Goal: Task Accomplishment & Management: Use online tool/utility

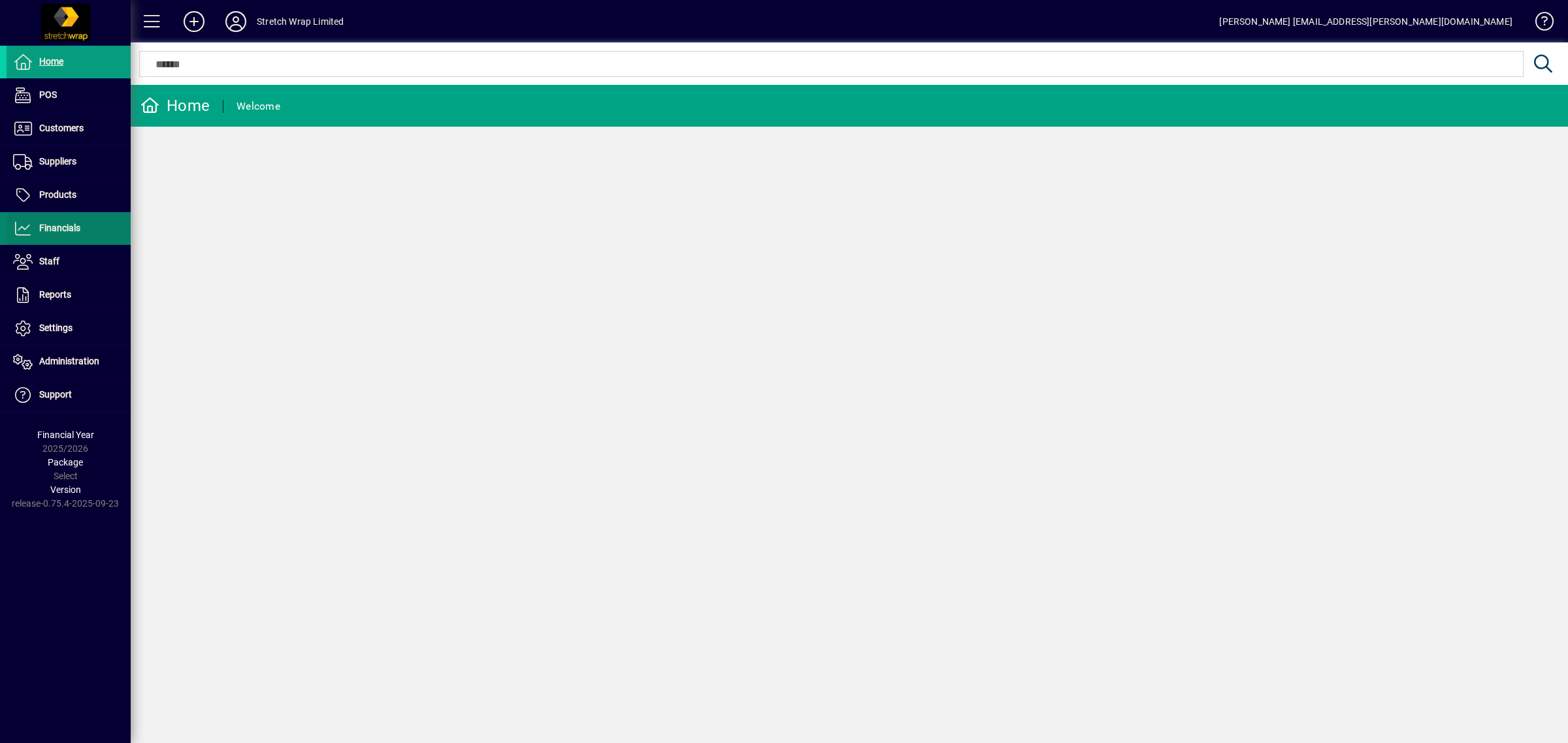
click at [62, 234] on span "Financials" at bounding box center [43, 228] width 74 height 15
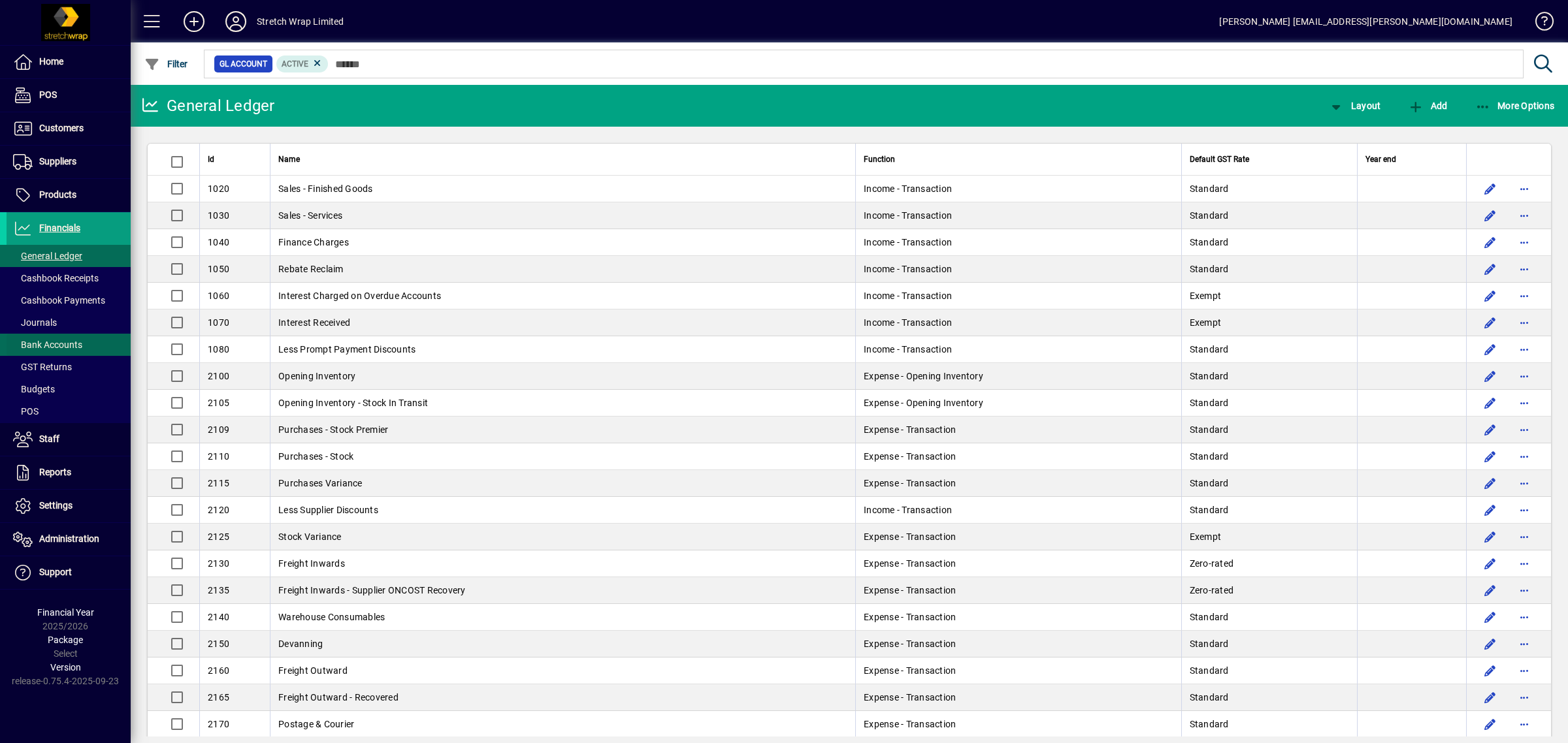
click at [59, 340] on span "Bank Accounts" at bounding box center [47, 345] width 69 height 11
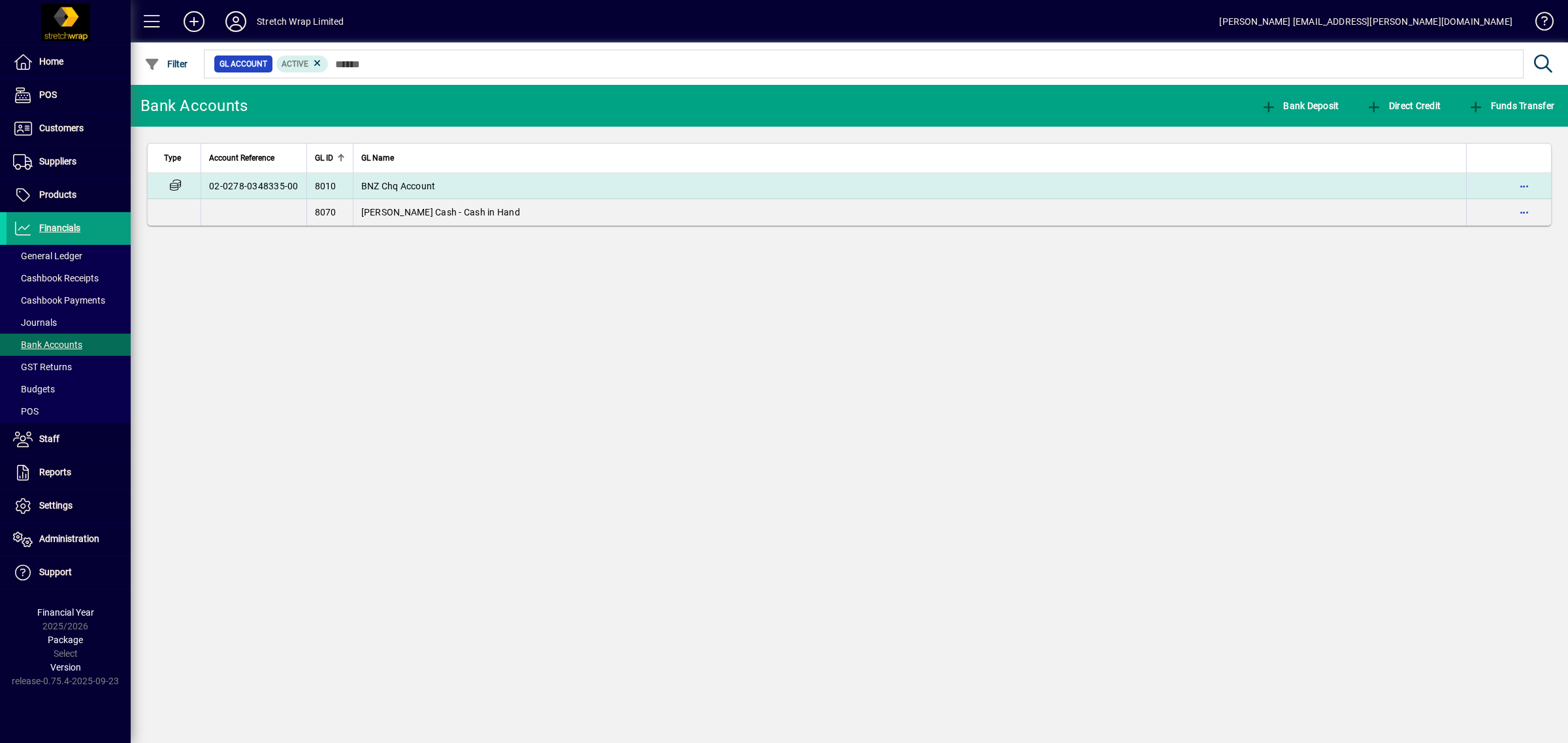
click at [388, 187] on span "BNZ Chq Account" at bounding box center [398, 186] width 75 height 11
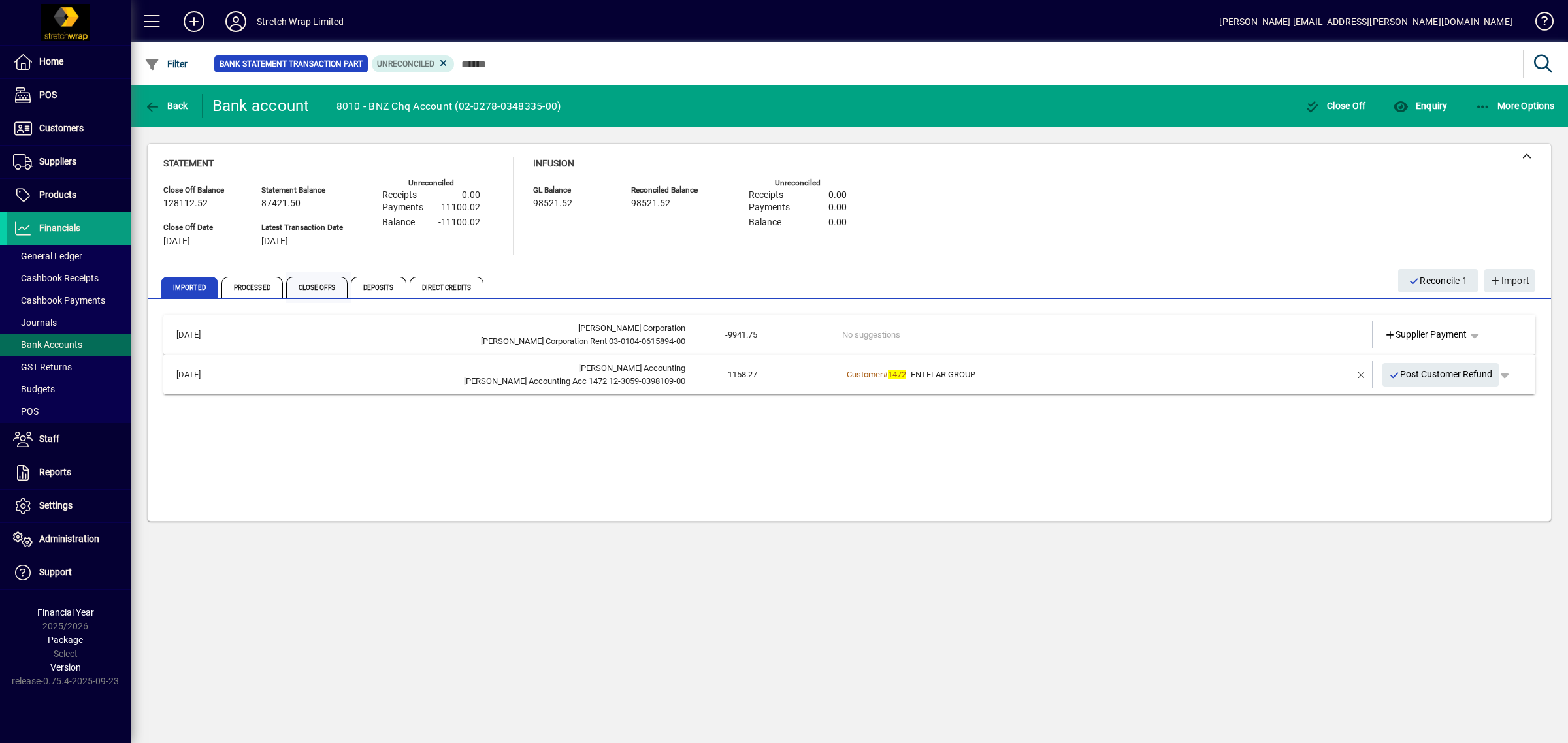
click at [332, 288] on span "Close Offs" at bounding box center [316, 286] width 61 height 21
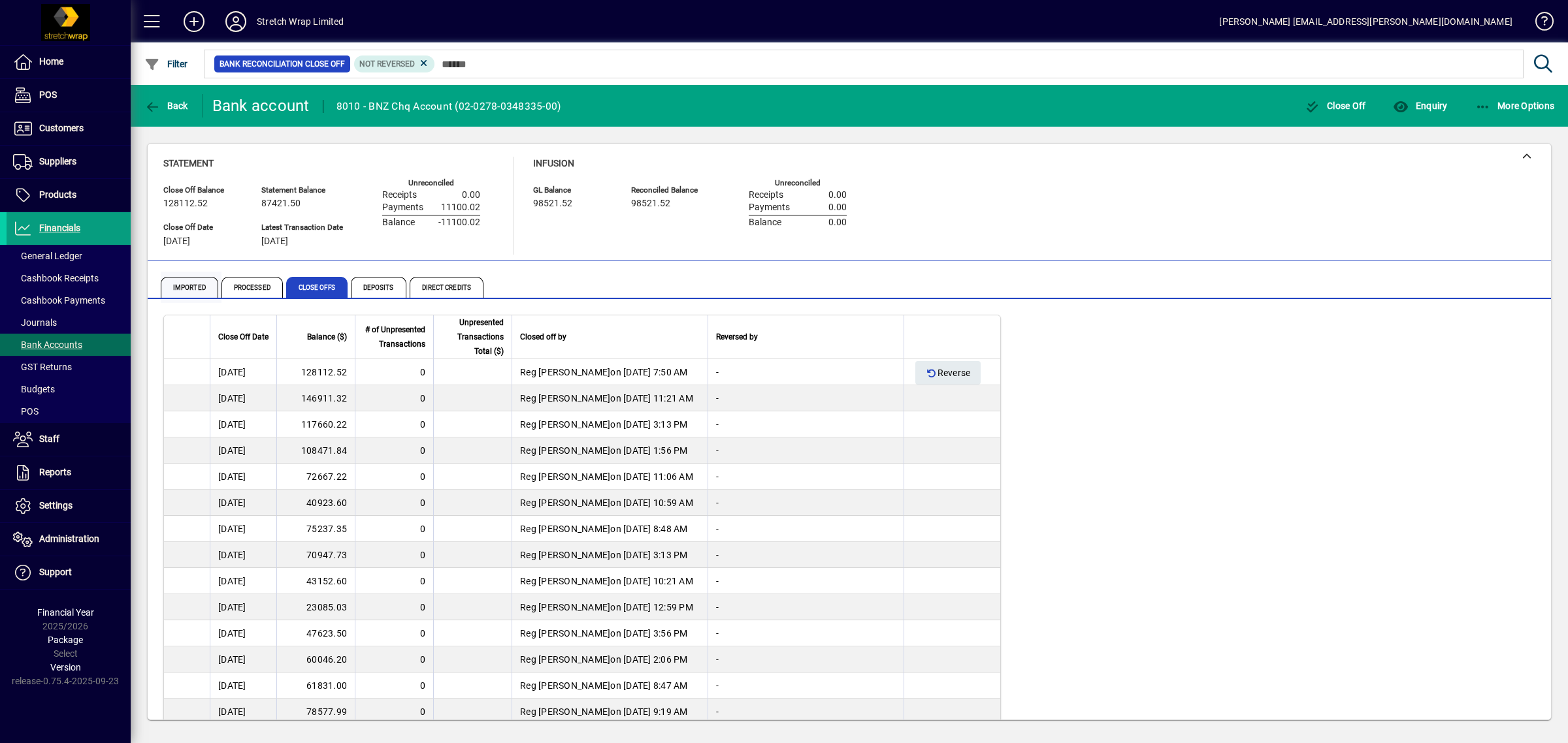
click at [187, 281] on span "Imported" at bounding box center [189, 286] width 58 height 21
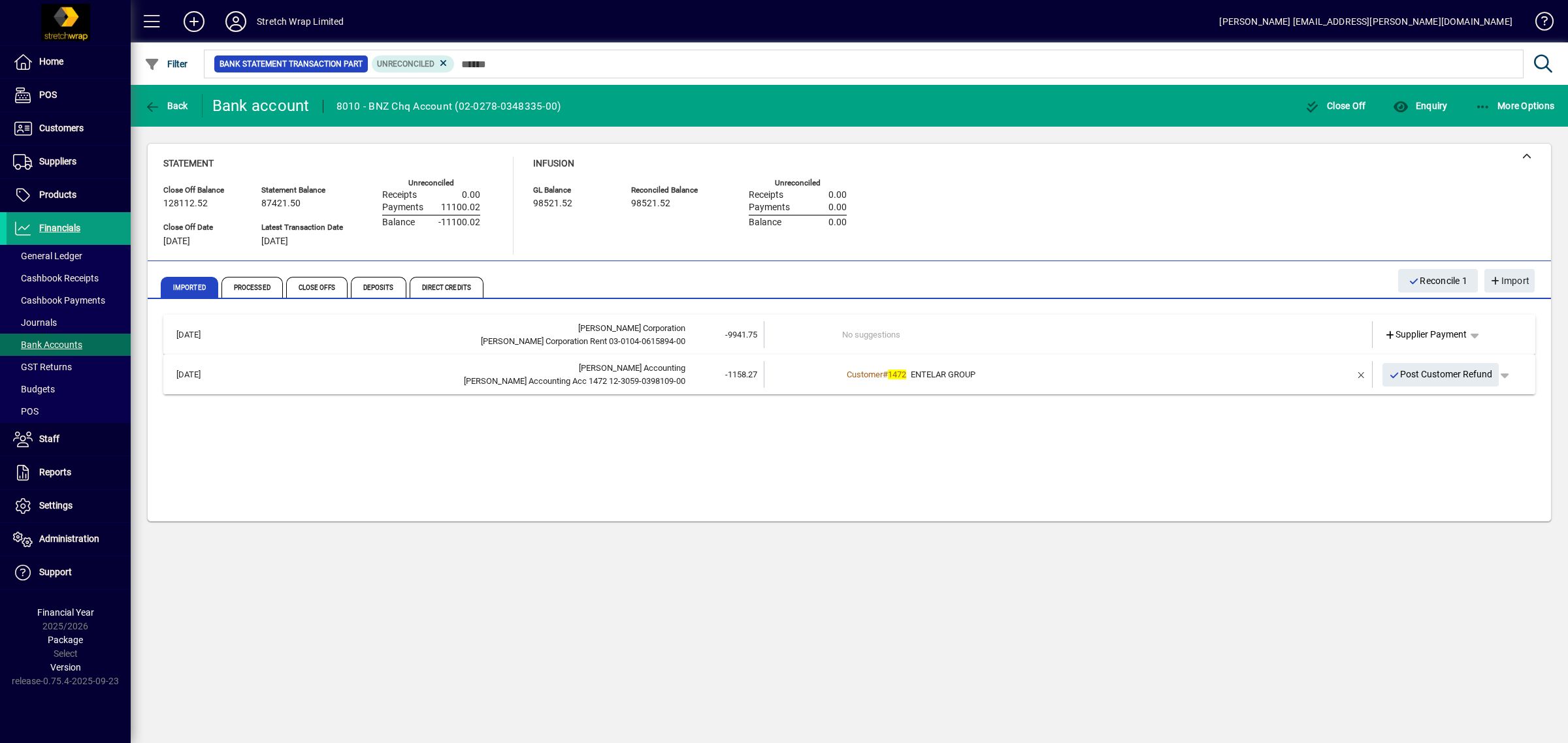
click at [1056, 382] on td "Customer # 1472 ENTELAR GROUP" at bounding box center [1069, 375] width 454 height 27
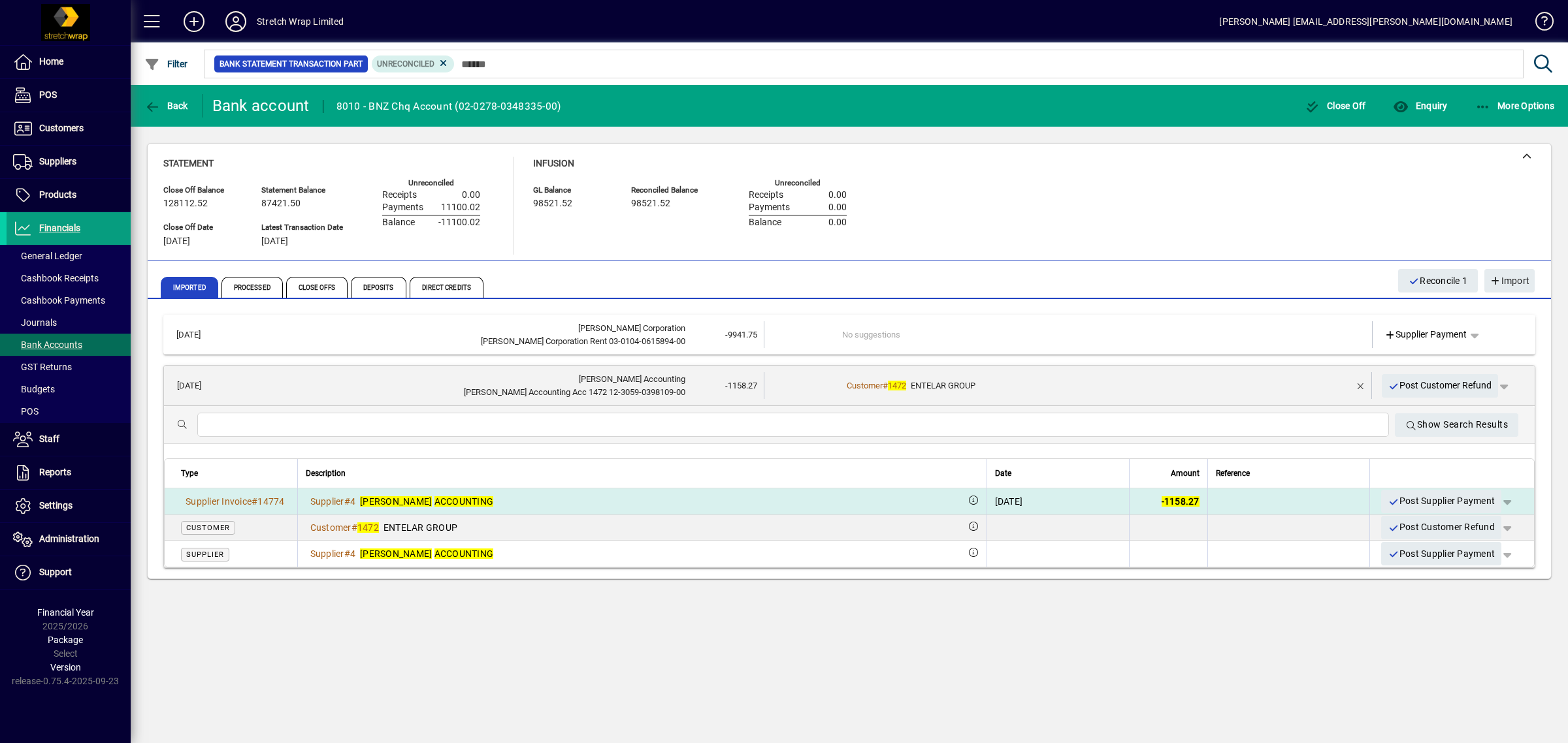
click at [1512, 501] on span "button" at bounding box center [1507, 501] width 32 height 32
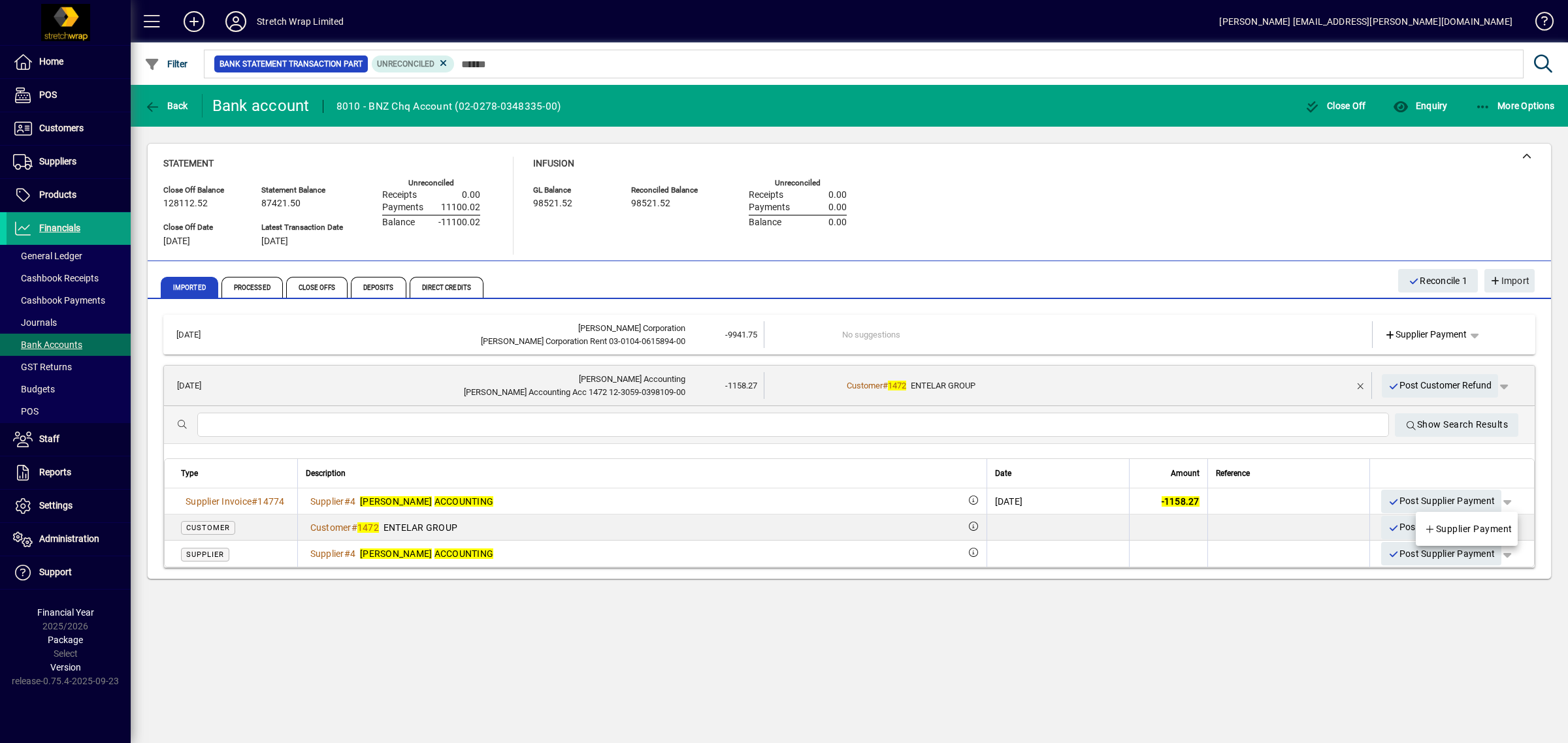
click at [1426, 501] on div at bounding box center [784, 371] width 1568 height 743
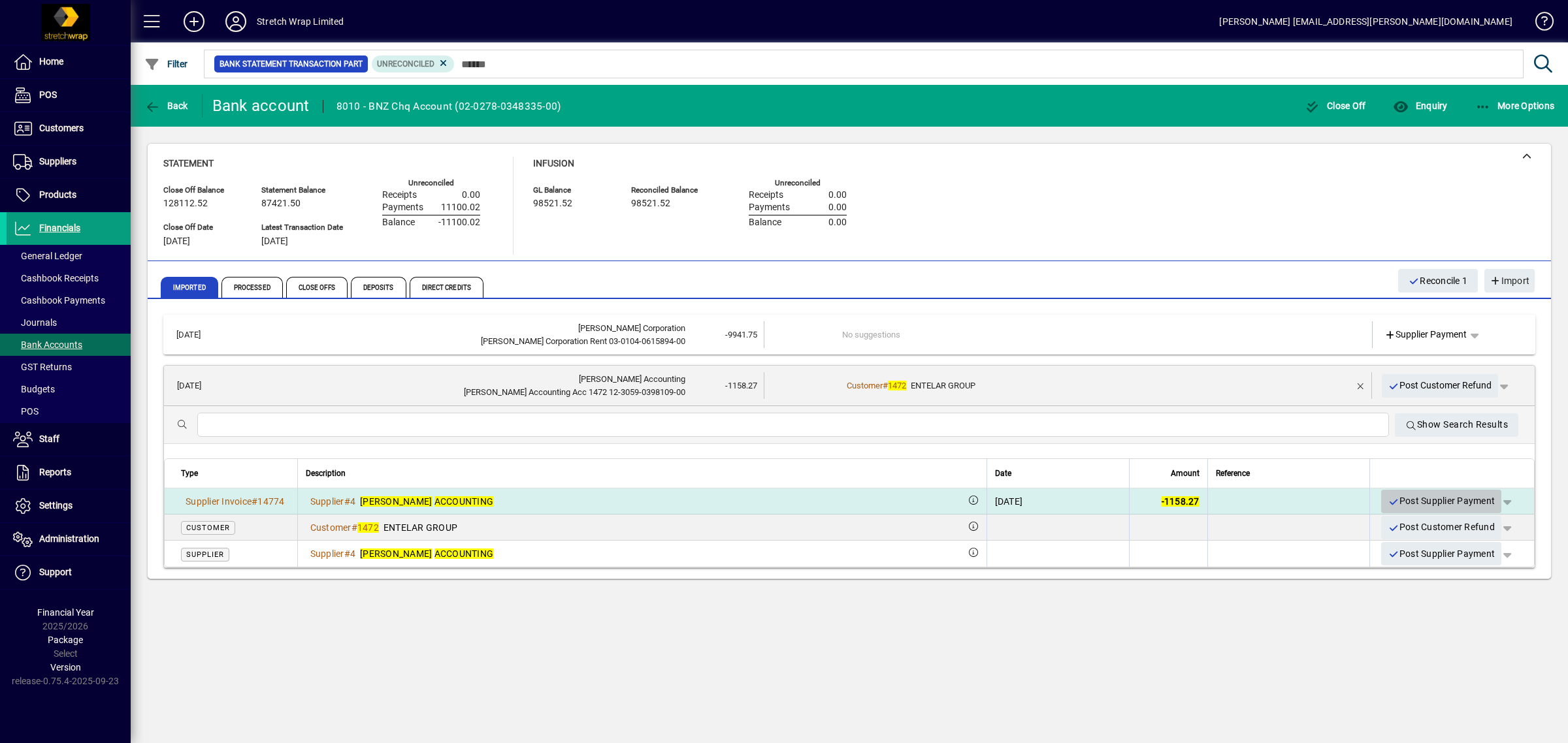
click at [1426, 501] on span "Post Supplier Payment" at bounding box center [1441, 501] width 107 height 22
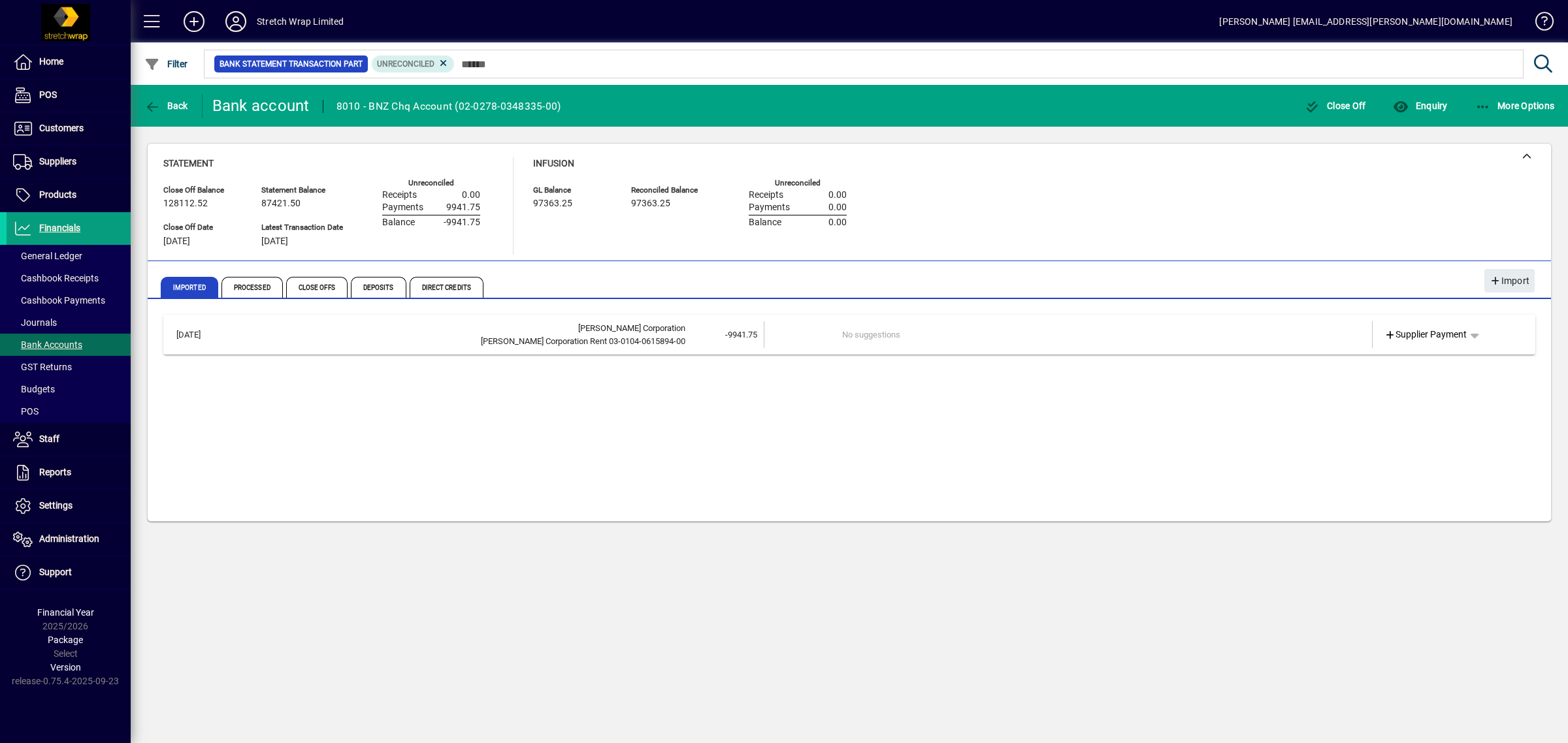
click at [1245, 324] on td "No suggestions" at bounding box center [1069, 335] width 454 height 27
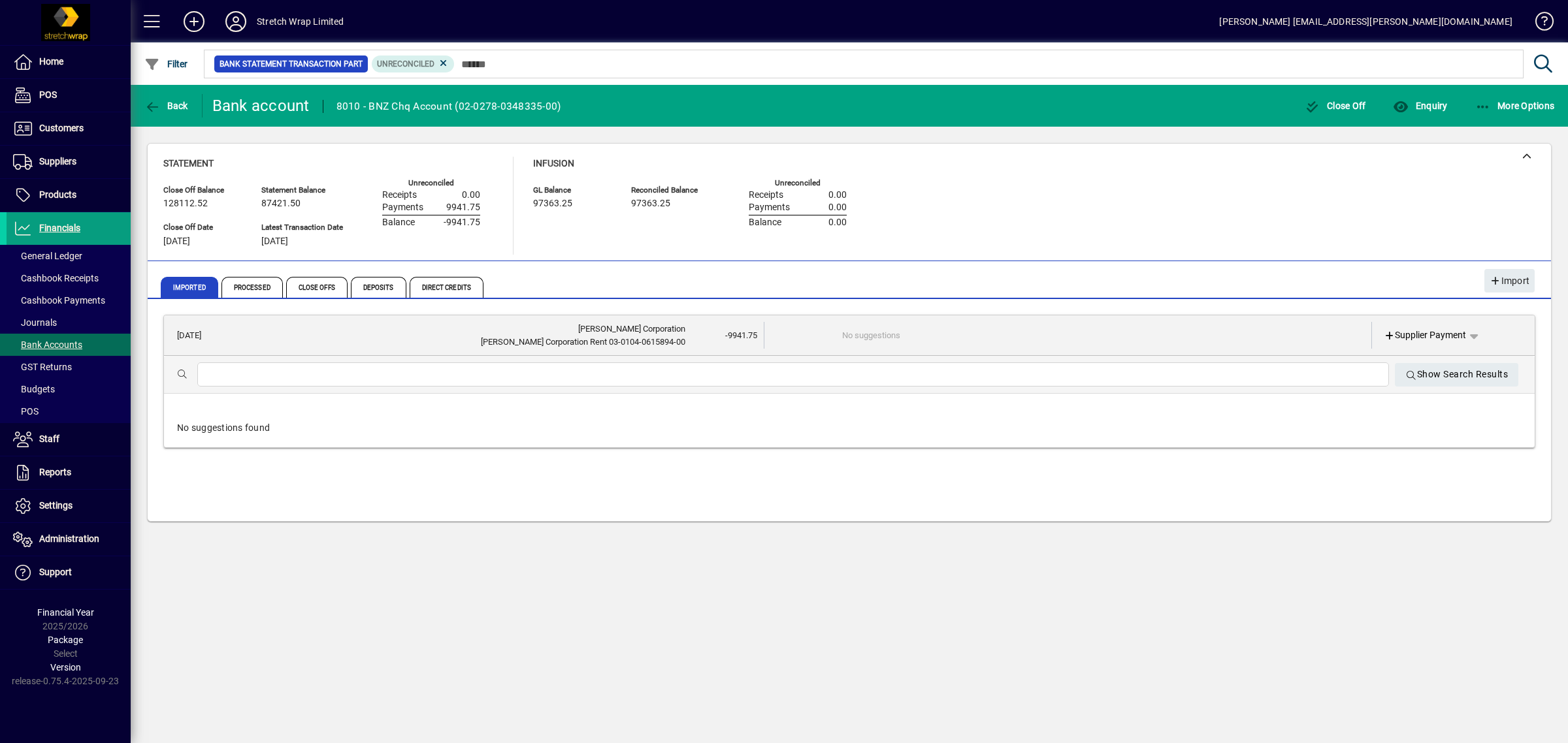
click at [234, 364] on div at bounding box center [793, 374] width 1191 height 24
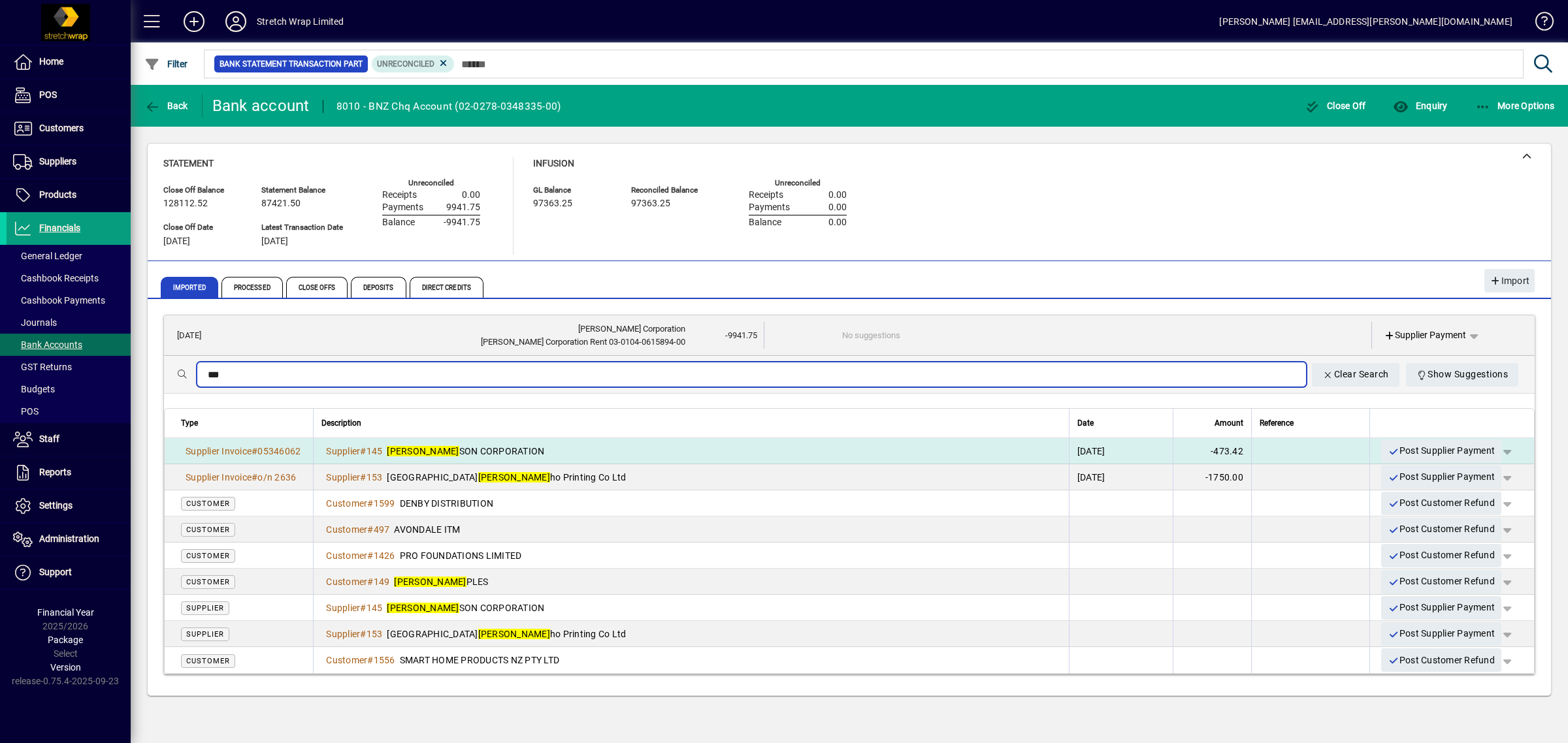
type input "***"
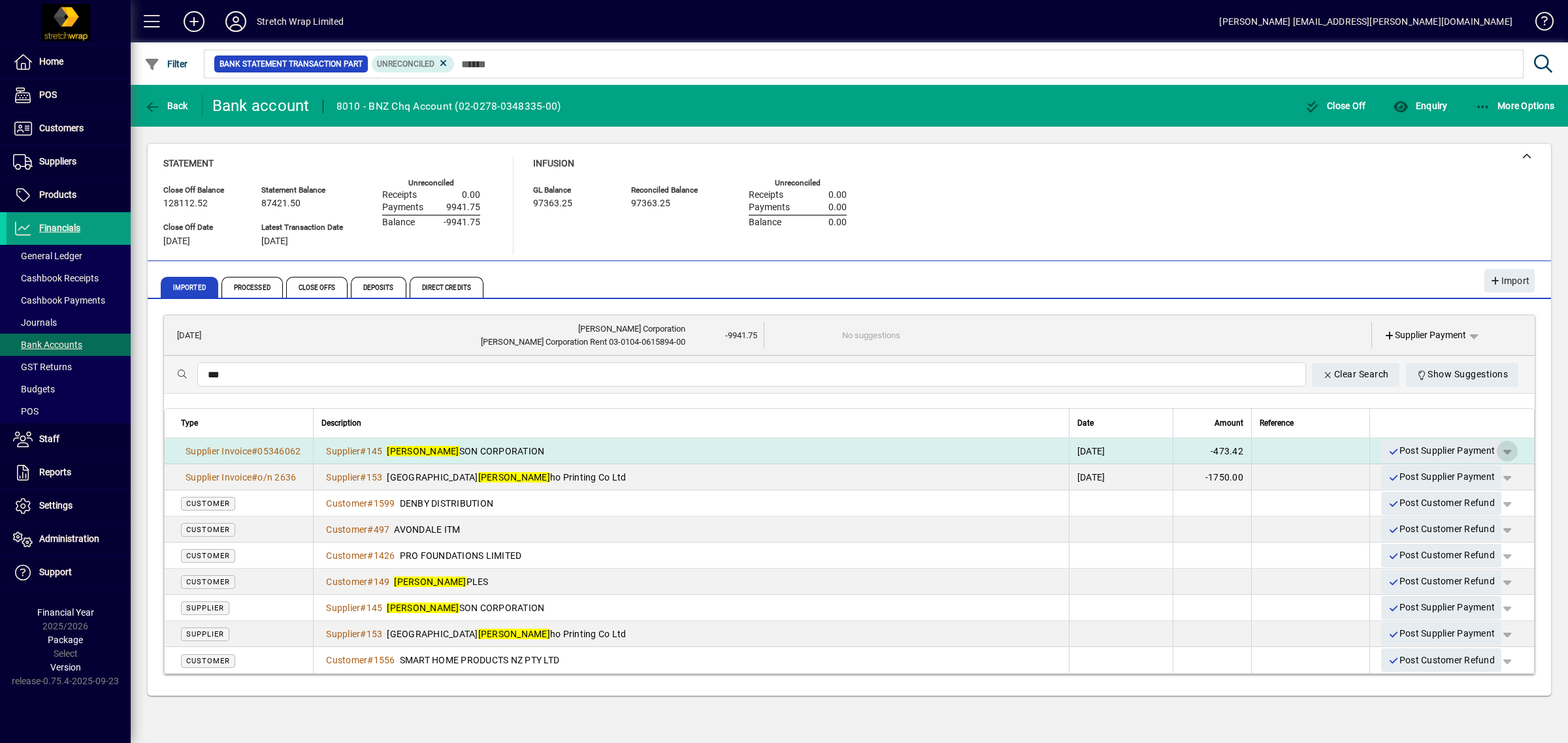
click at [1509, 451] on span "button" at bounding box center [1507, 450] width 32 height 32
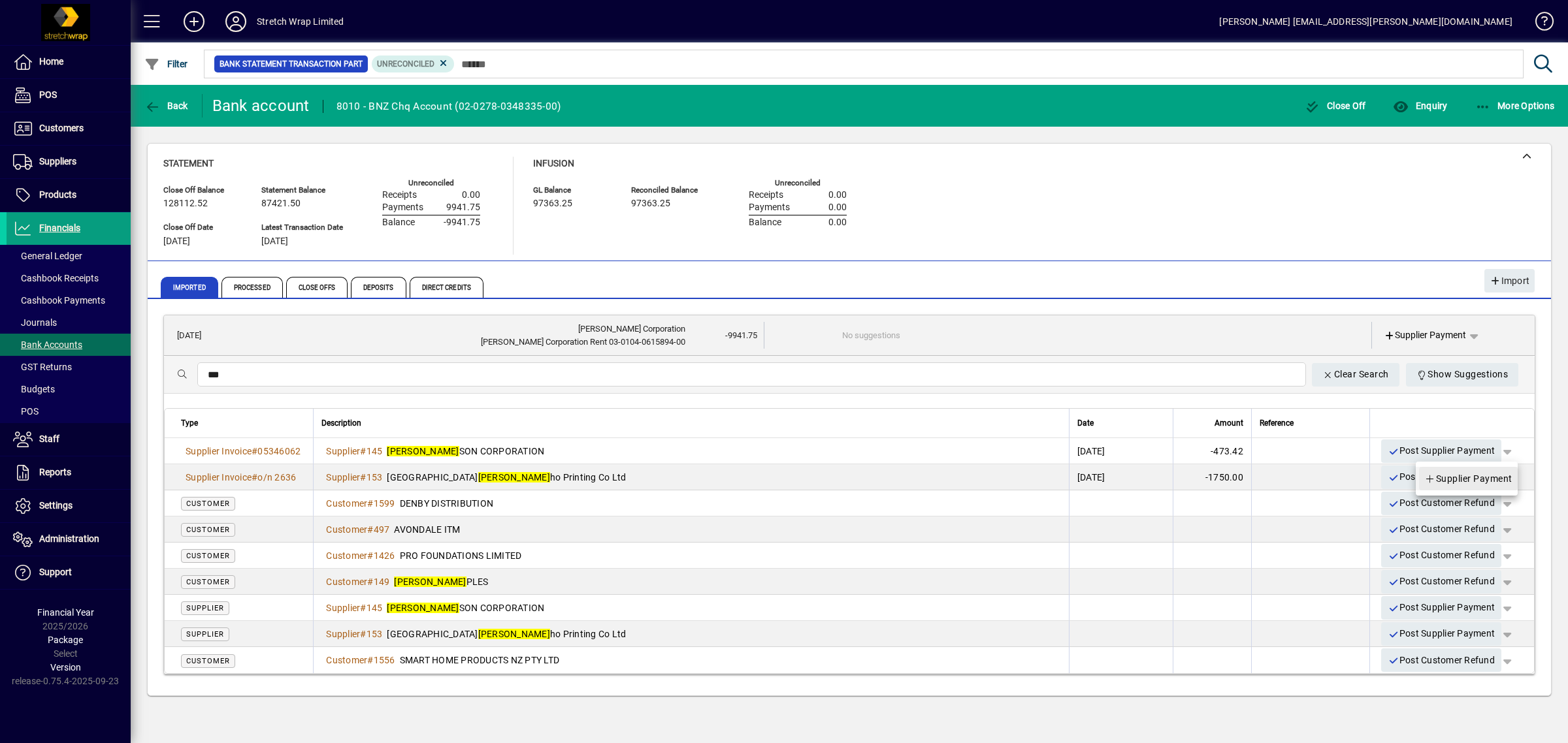
click at [1494, 476] on span "Supplier Payment" at bounding box center [1468, 478] width 88 height 15
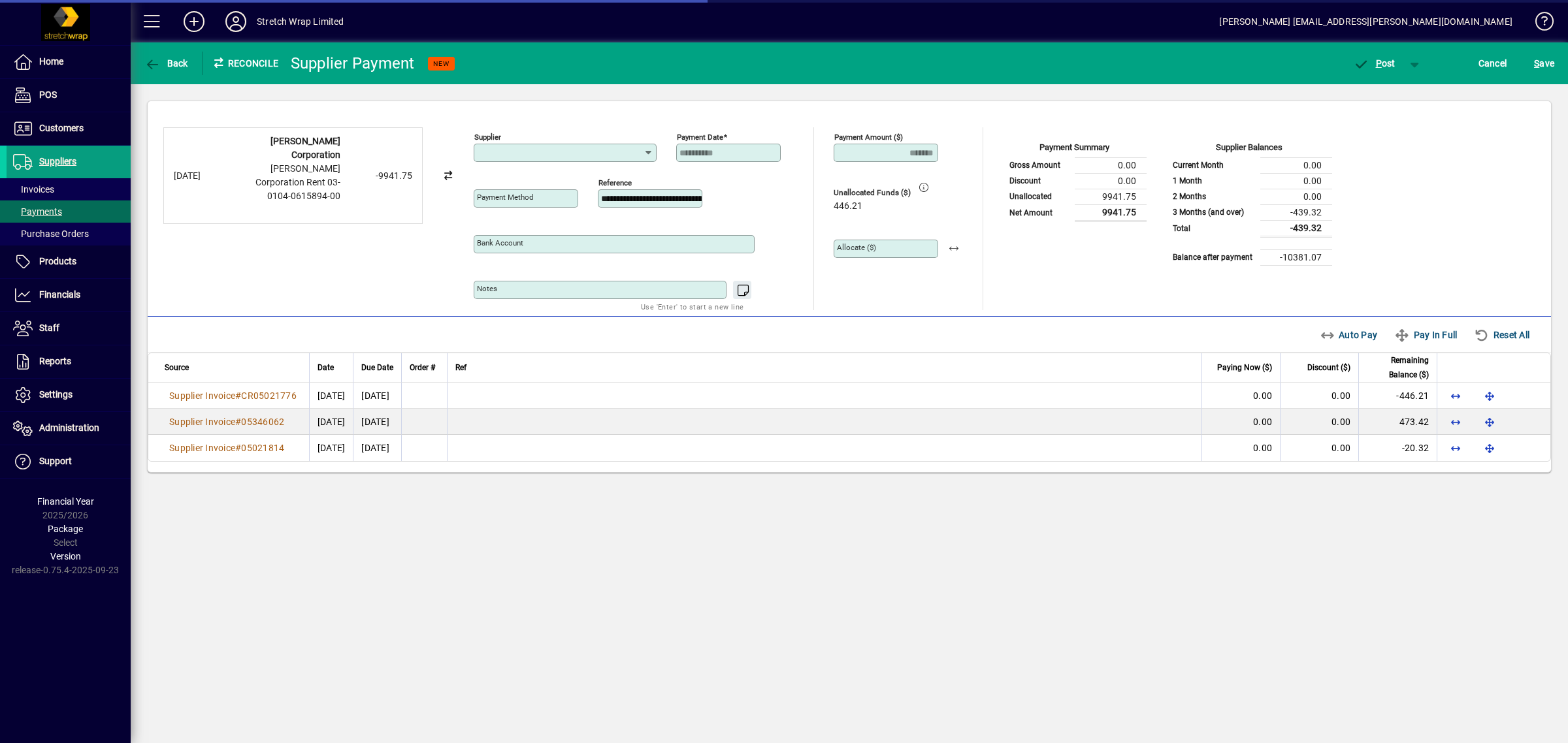
type input "**********"
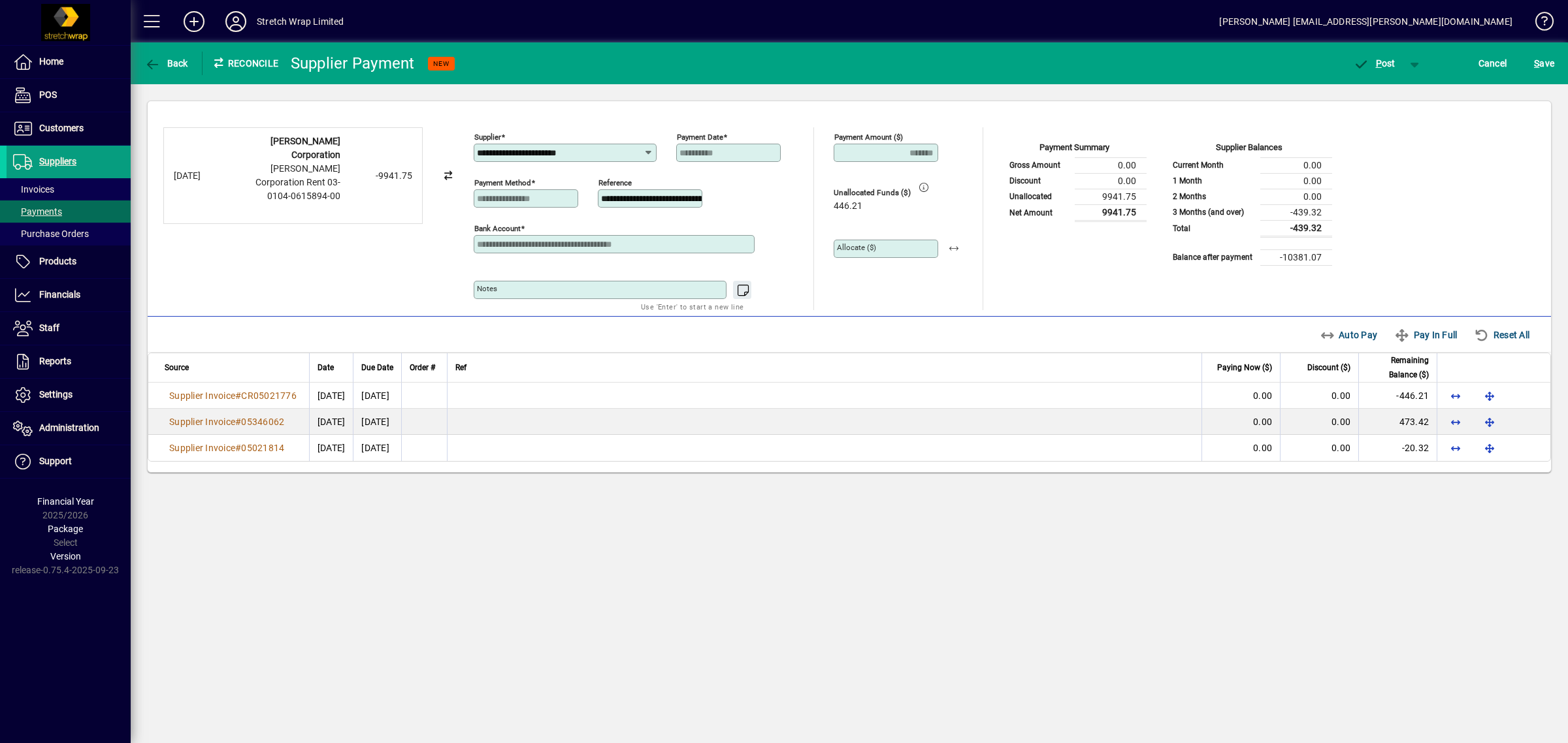
click at [703, 622] on div "**********" at bounding box center [849, 393] width 1437 height 701
click at [60, 155] on span "Suppliers" at bounding box center [41, 161] width 70 height 15
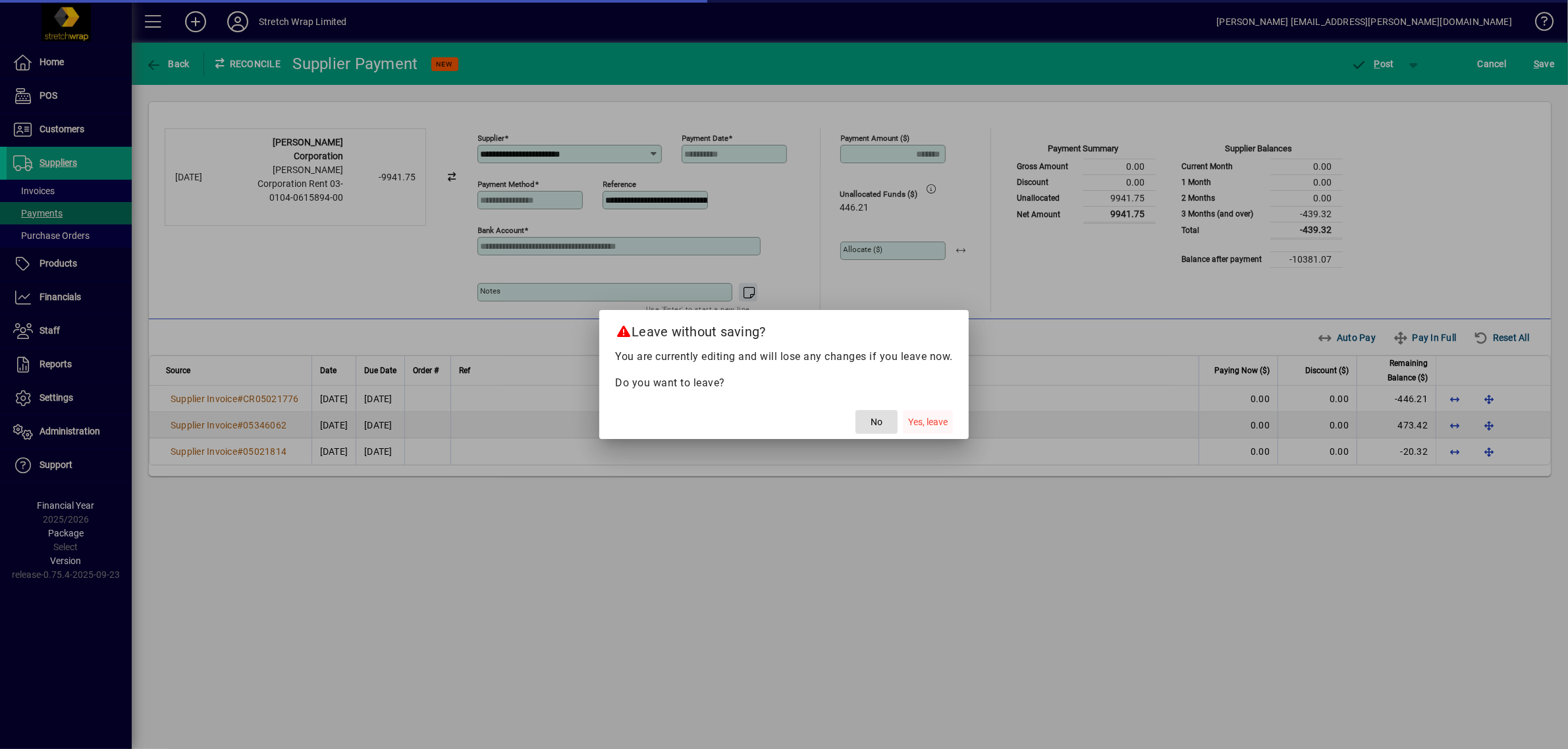
click at [914, 425] on span "Yes, leave" at bounding box center [928, 421] width 39 height 14
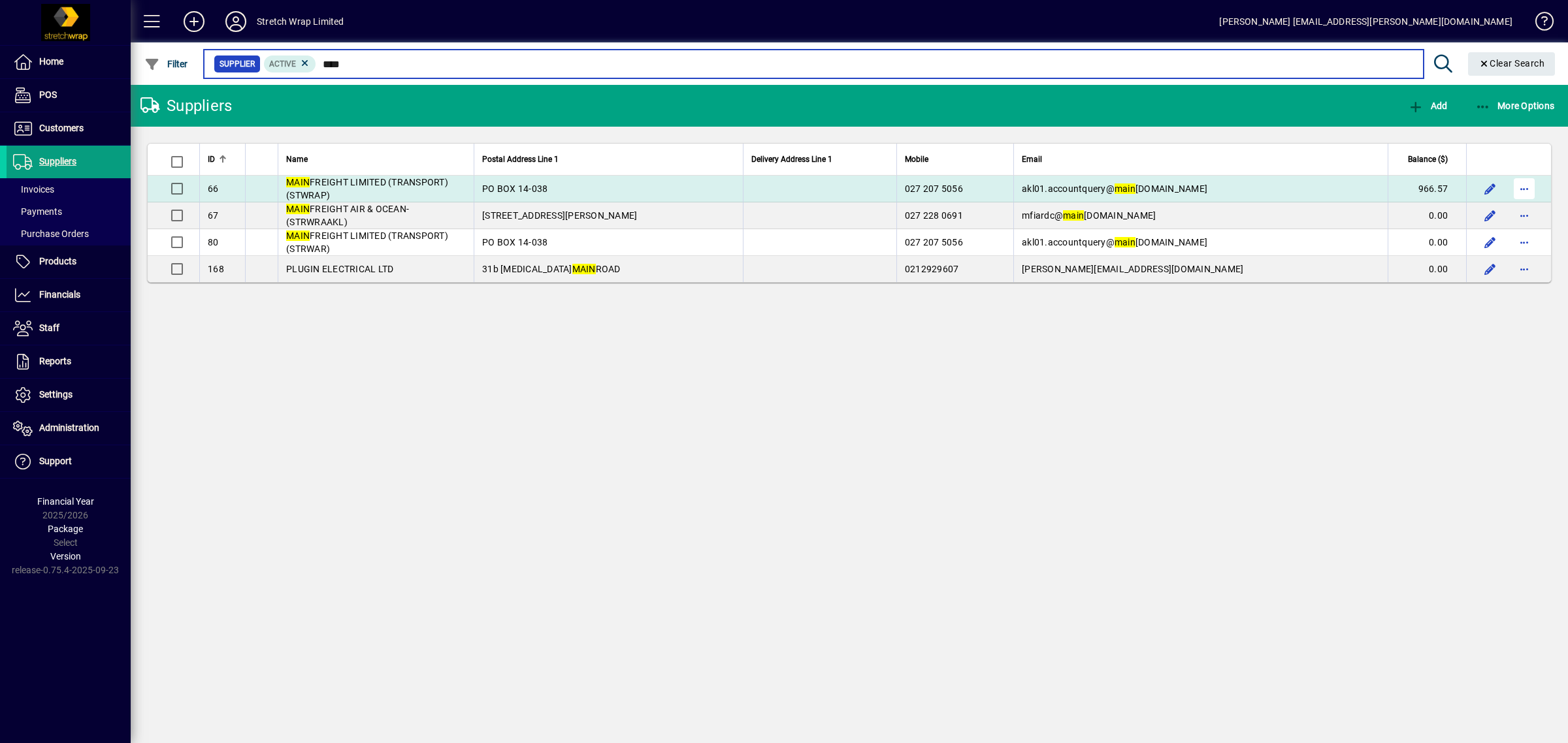
type input "****"
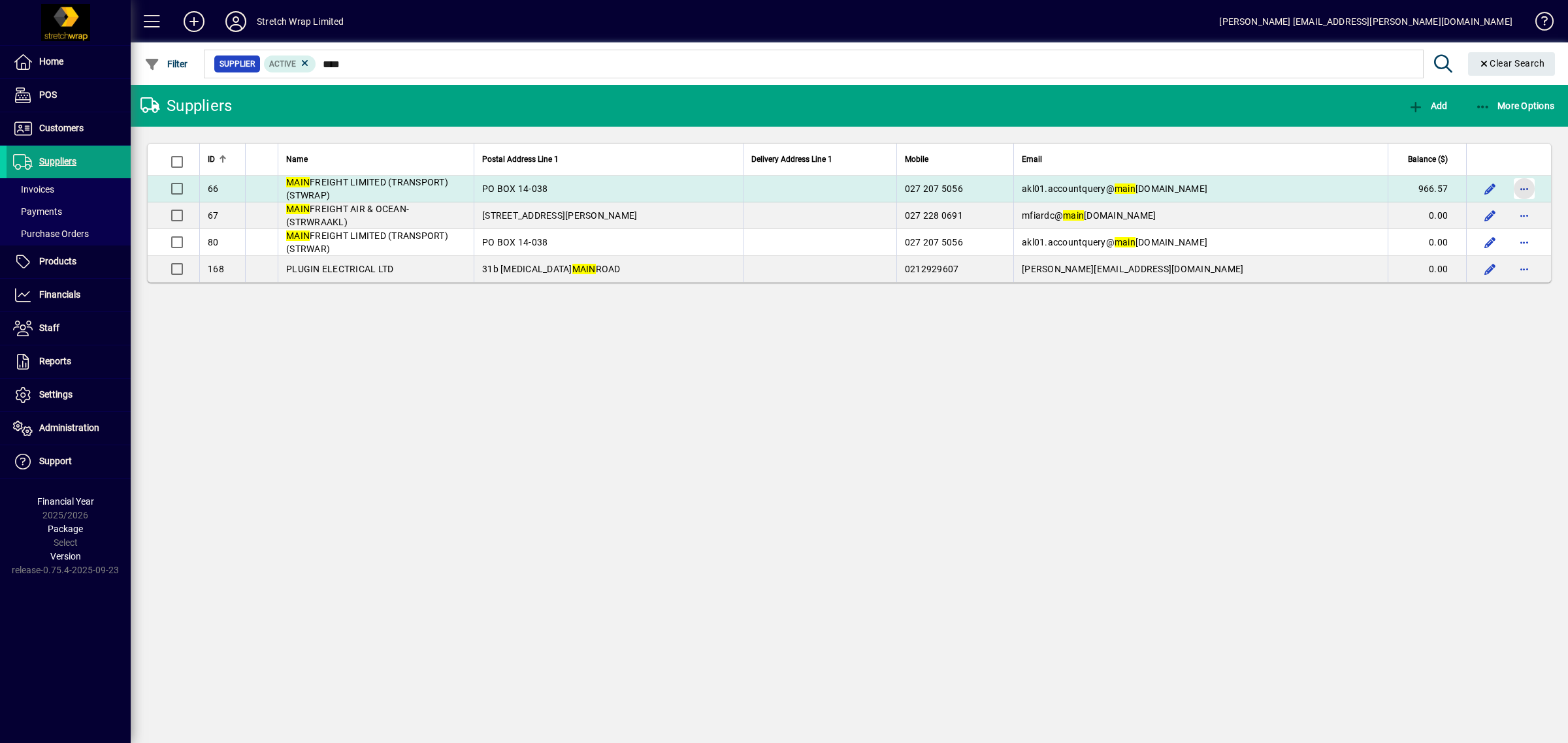
click at [1523, 185] on span "button" at bounding box center [1524, 188] width 32 height 32
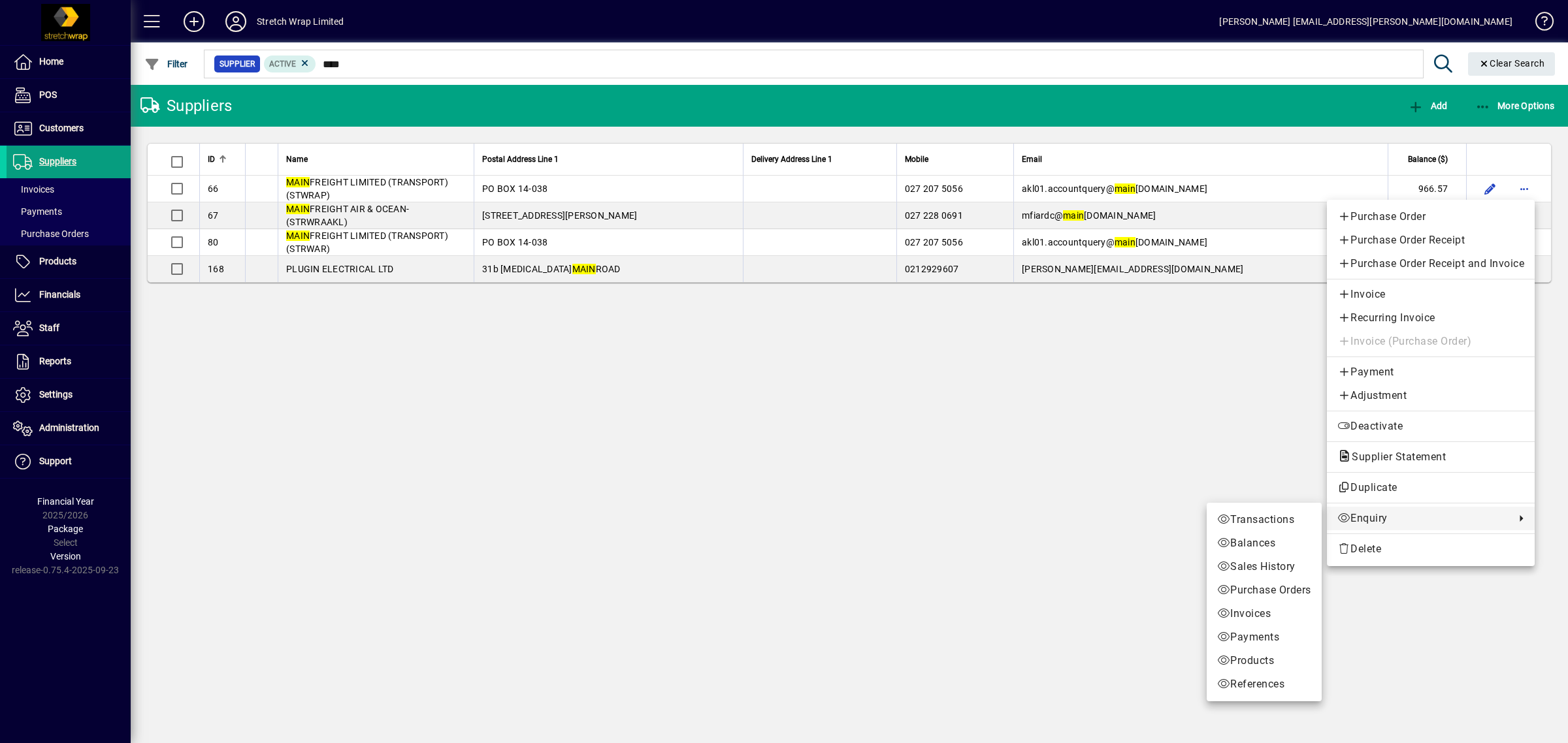
click at [1354, 521] on span "Enquiry" at bounding box center [1423, 518] width 171 height 15
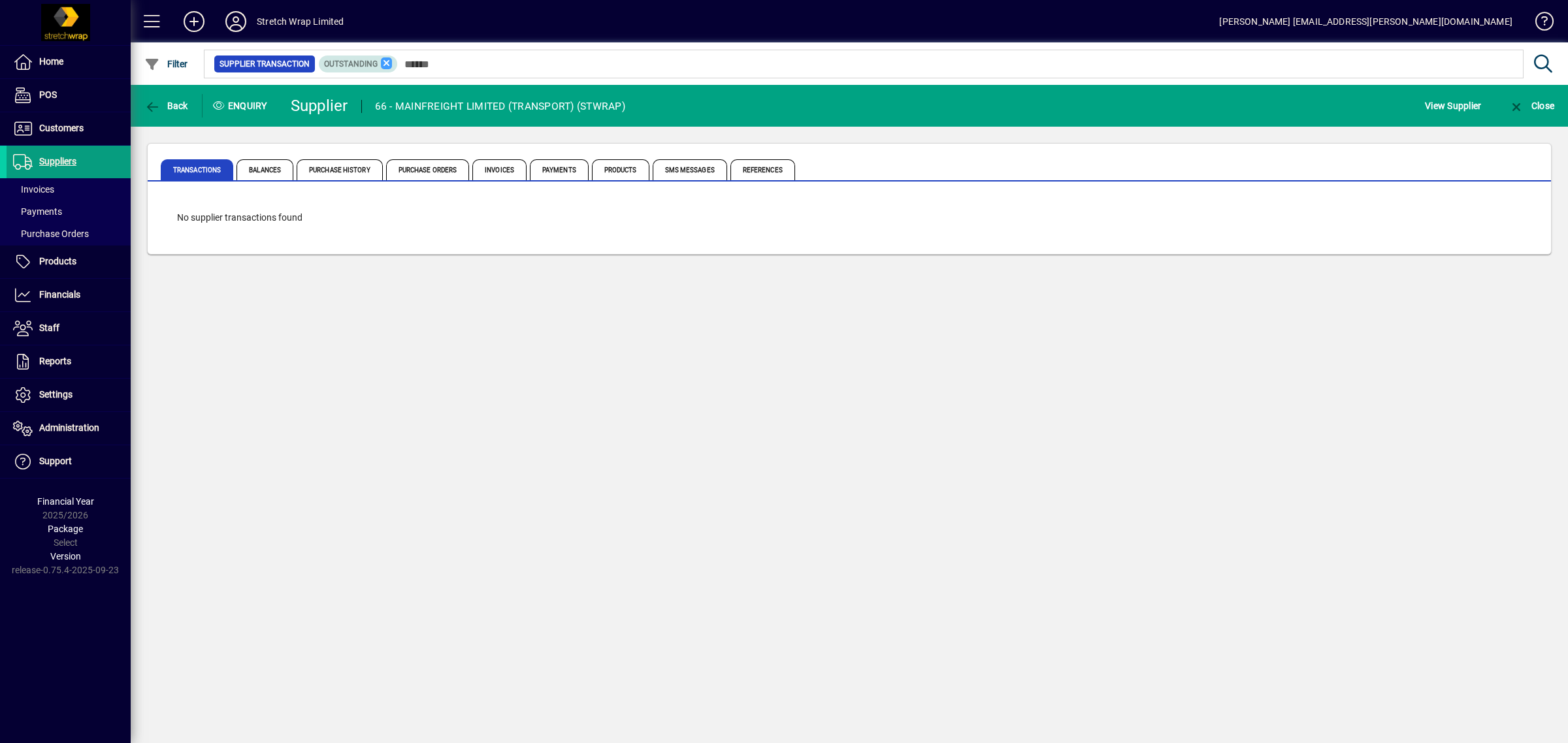
click at [387, 62] on icon at bounding box center [387, 63] width 12 height 12
click at [168, 95] on span "button" at bounding box center [167, 105] width 50 height 32
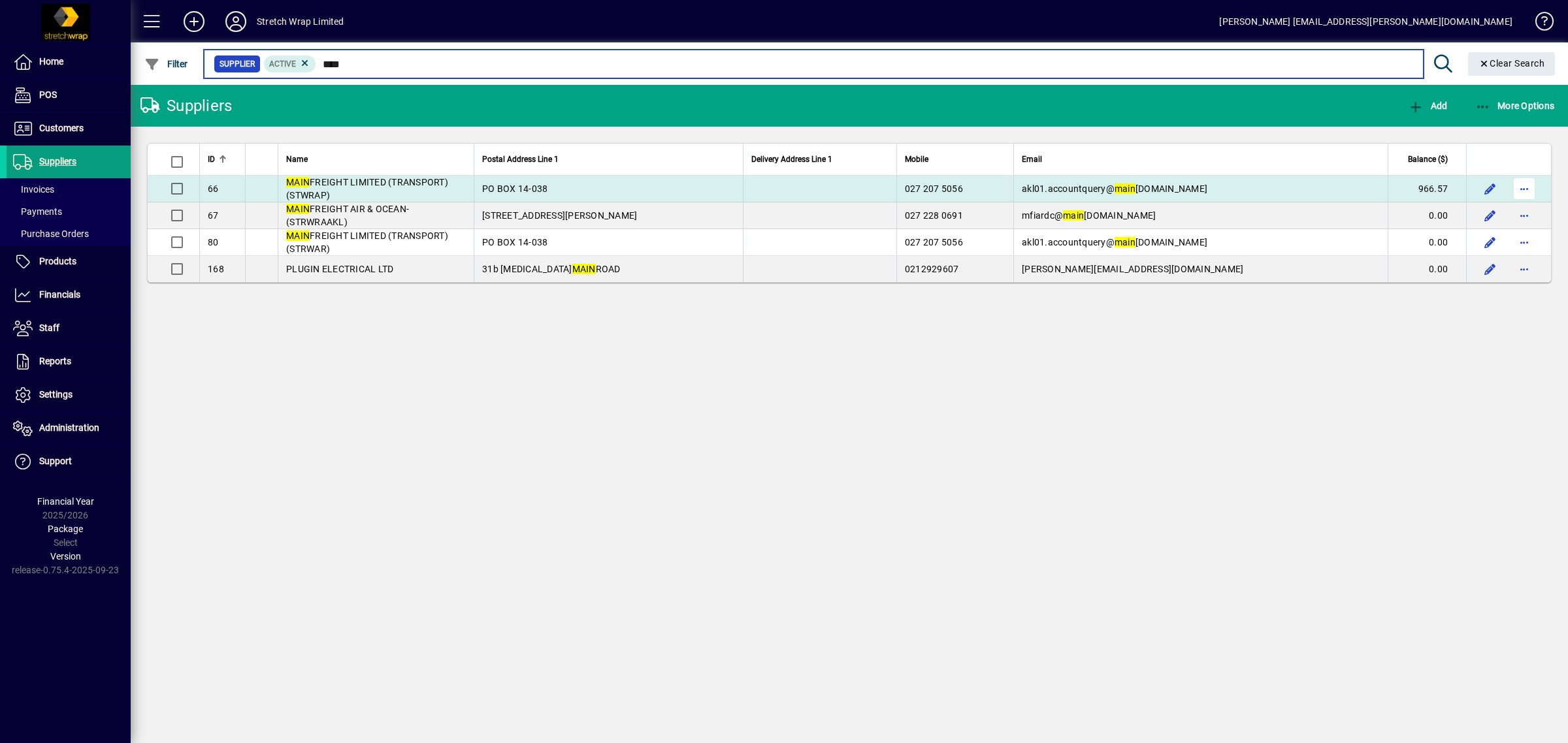
type input "****"
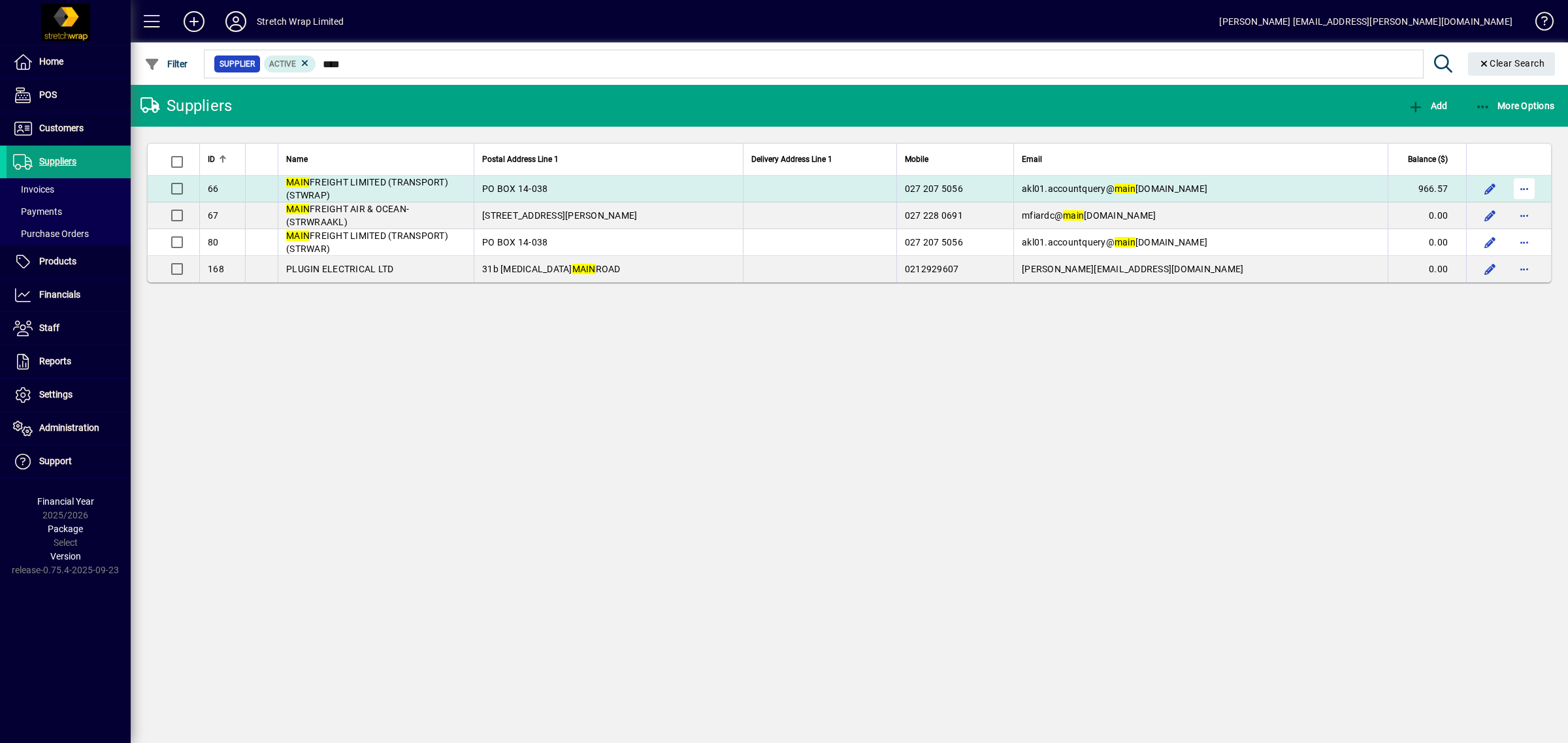
click at [1522, 188] on span "button" at bounding box center [1524, 188] width 32 height 32
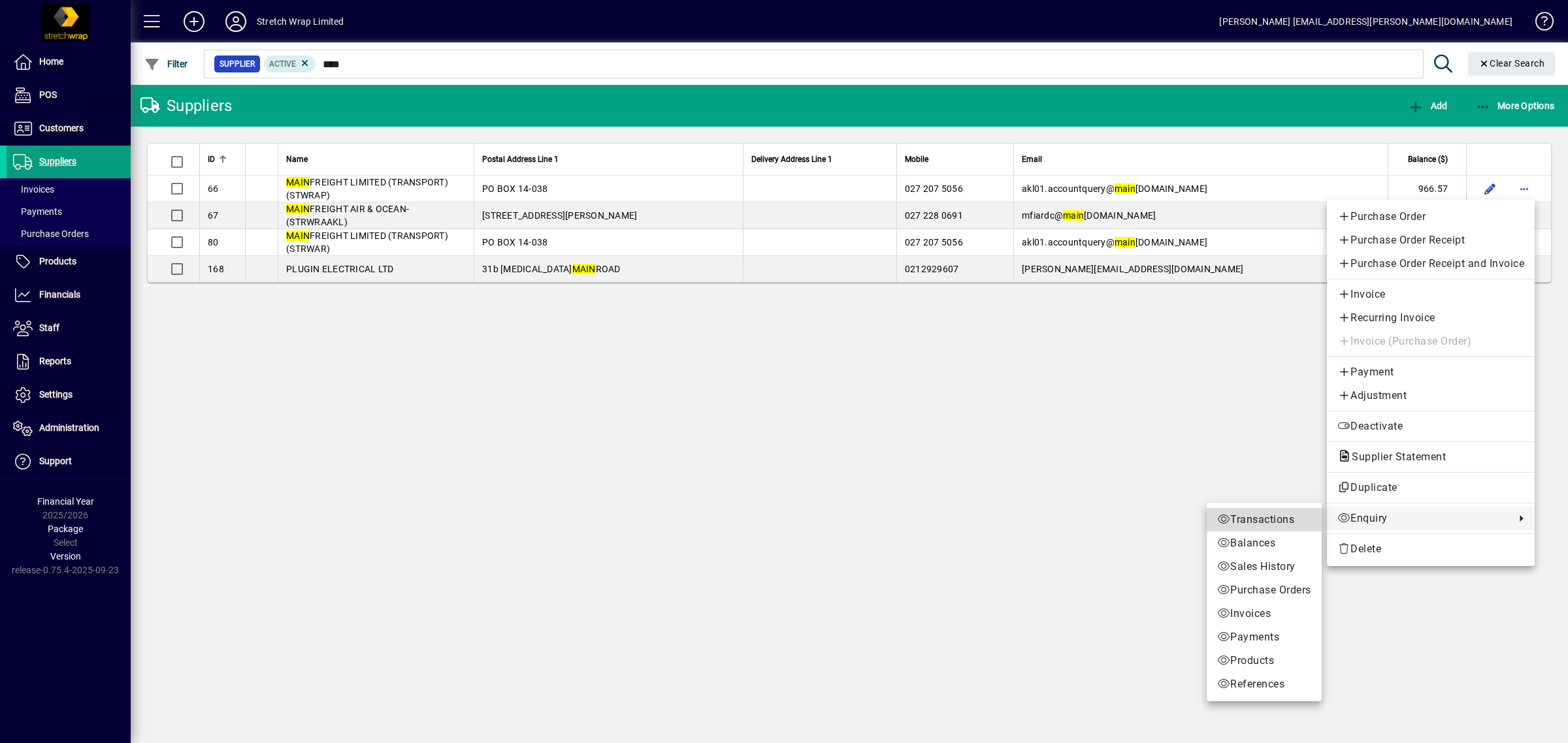
click at [1271, 520] on span "Transactions" at bounding box center [1263, 519] width 94 height 15
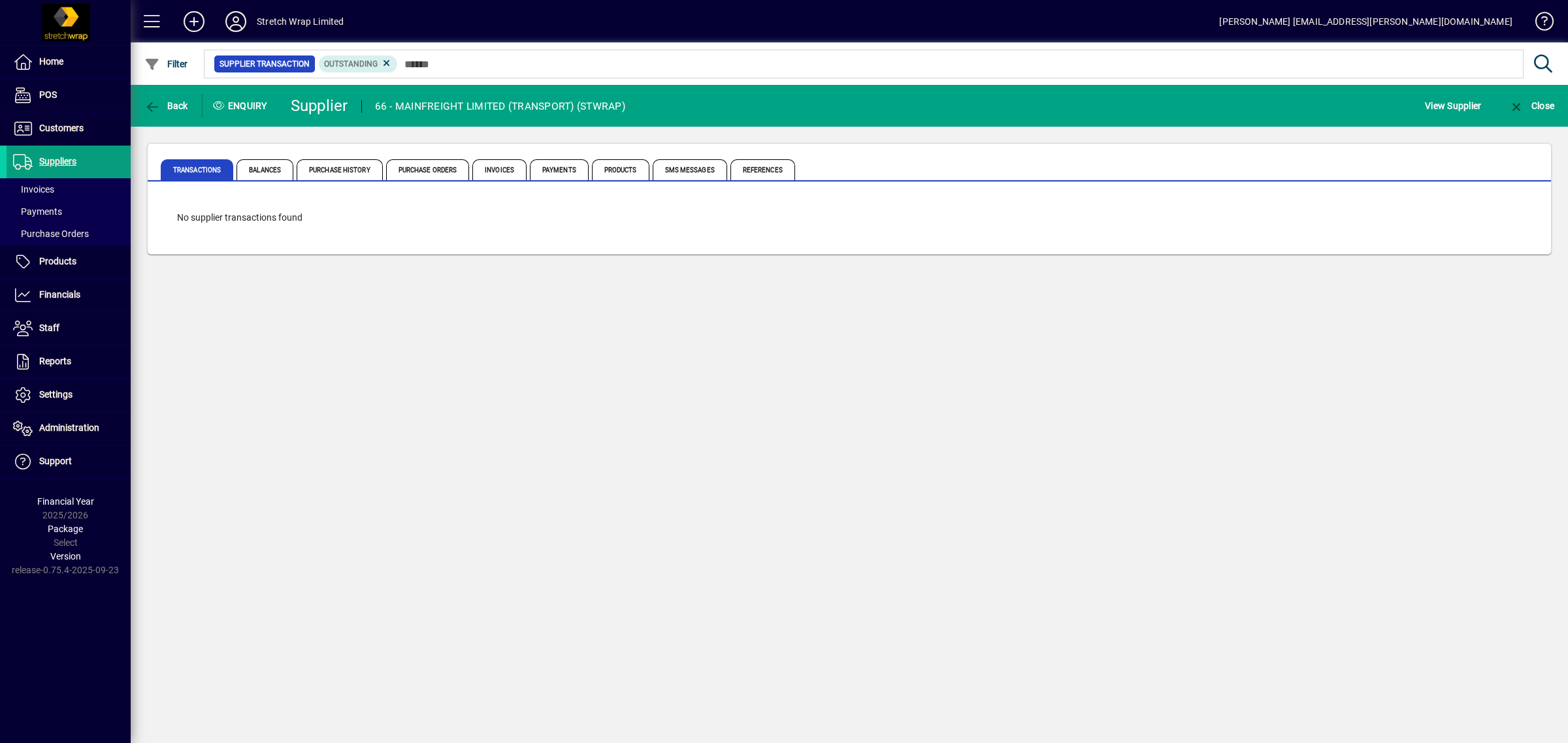
click at [239, 22] on icon at bounding box center [235, 21] width 26 height 21
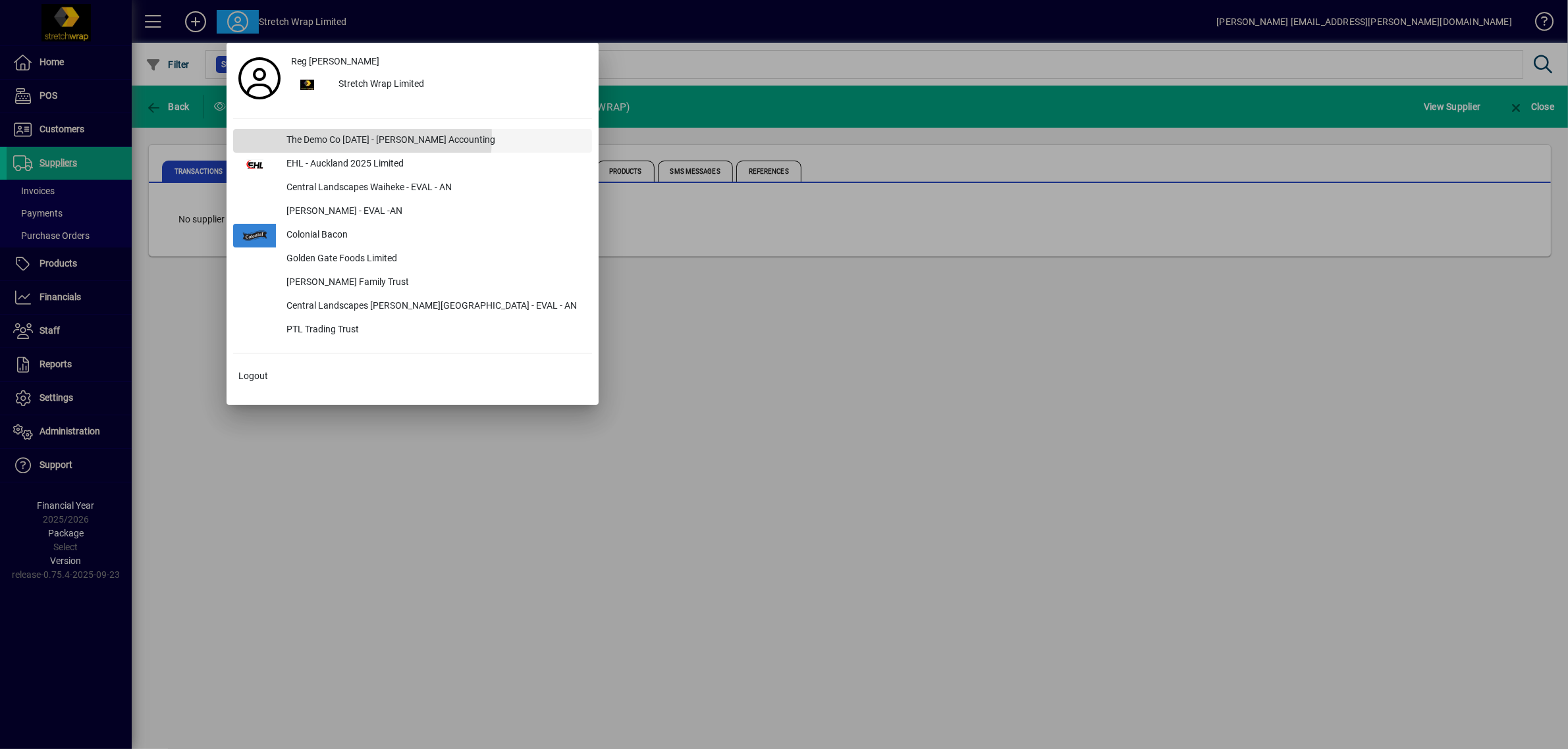
click at [316, 137] on div "The Demo Co [DATE] - [PERSON_NAME] Accounting" at bounding box center [434, 141] width 316 height 24
